Goal: Task Accomplishment & Management: Use online tool/utility

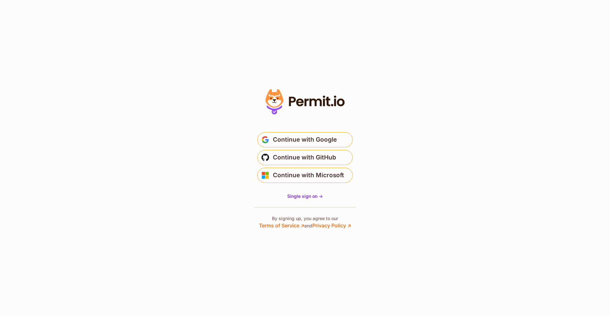
click at [334, 142] on span "Continue with Google" at bounding box center [305, 140] width 64 height 10
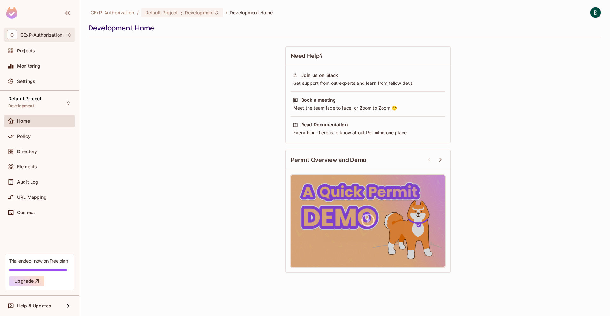
click at [65, 41] on div "C CExP-Authorization" at bounding box center [39, 35] width 70 height 14
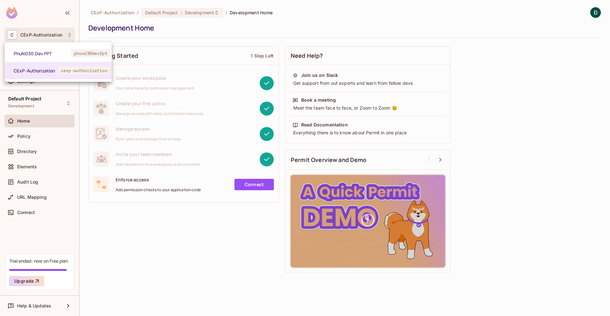
click at [163, 256] on div at bounding box center [305, 158] width 610 height 316
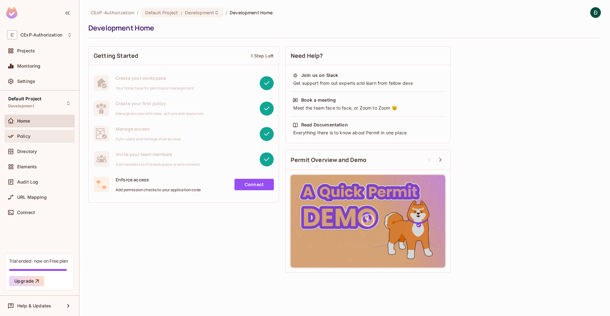
click at [30, 142] on div "Policy" at bounding box center [39, 136] width 70 height 13
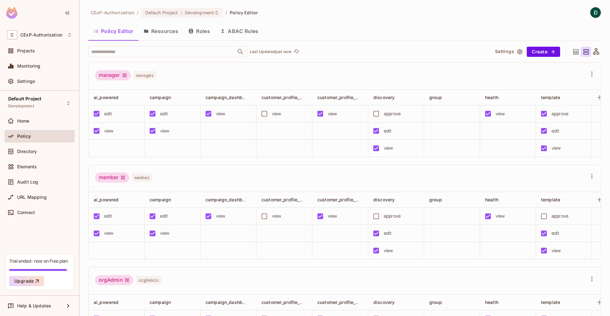
click at [203, 31] on button "Roles" at bounding box center [199, 31] width 32 height 16
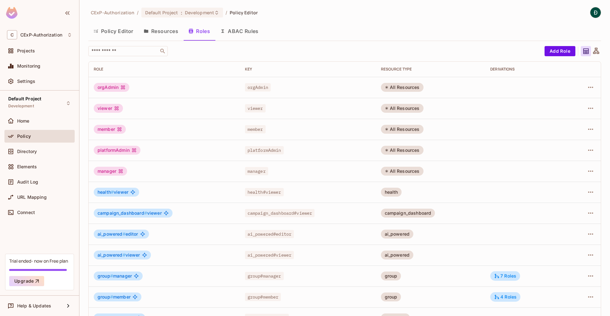
click at [106, 29] on button "Policy Editor" at bounding box center [113, 31] width 50 height 16
